Goal: Go to known website: Access a specific website the user already knows

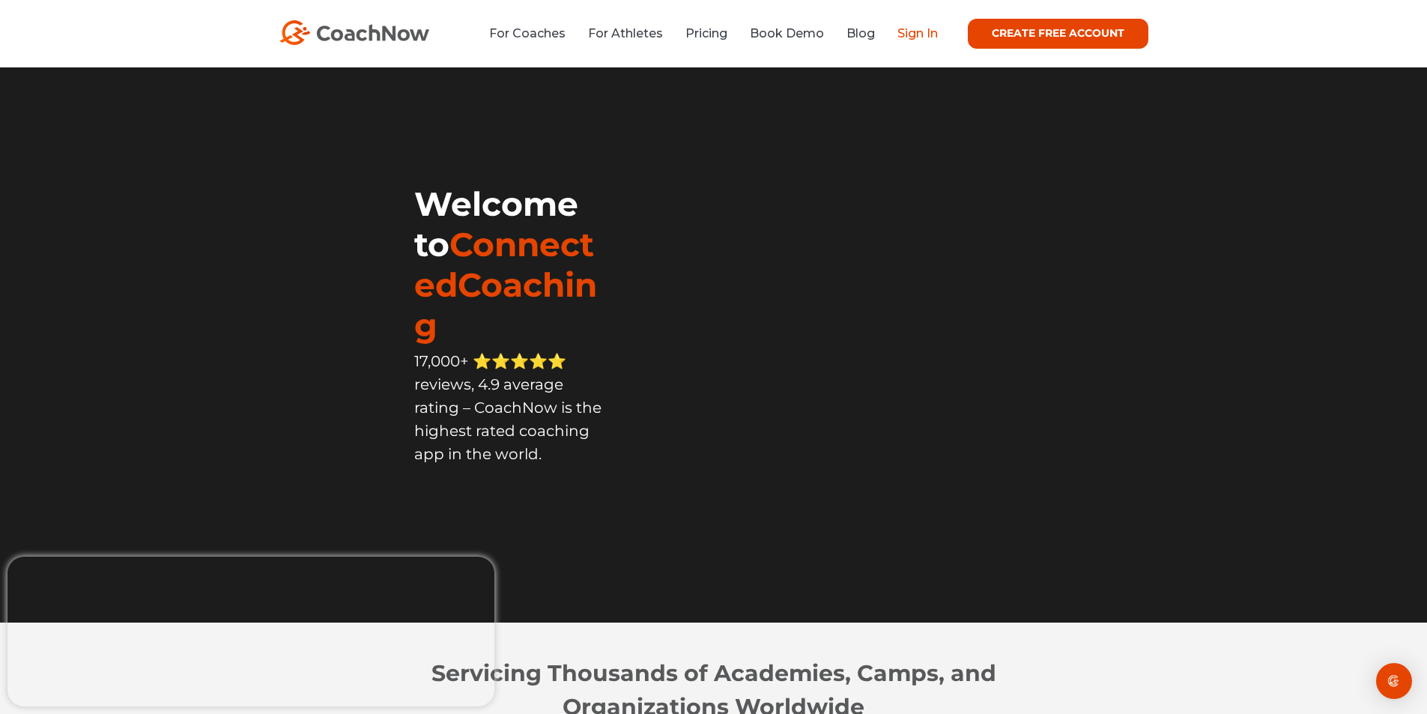
click at [912, 27] on link "Sign In" at bounding box center [917, 33] width 40 height 14
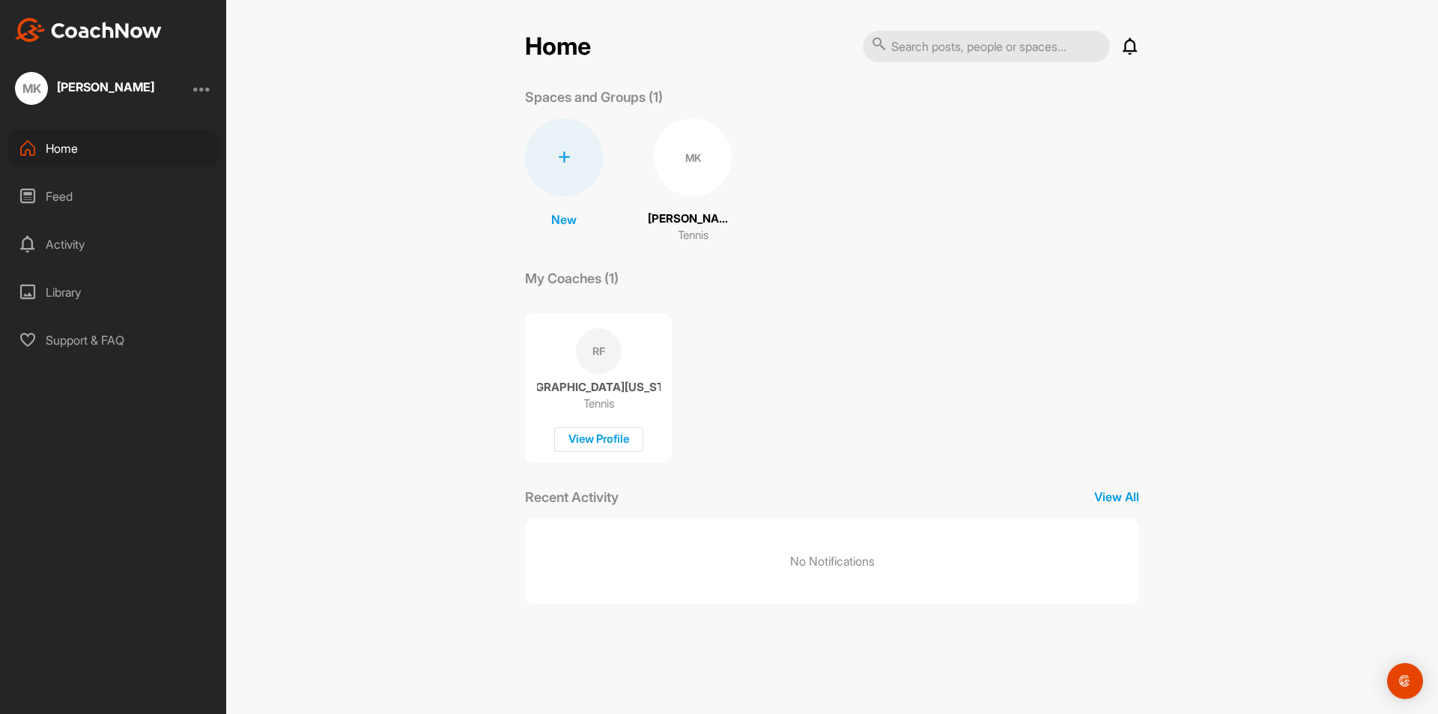
click at [61, 201] on div "Feed" at bounding box center [113, 196] width 211 height 37
